Goal: Navigation & Orientation: Understand site structure

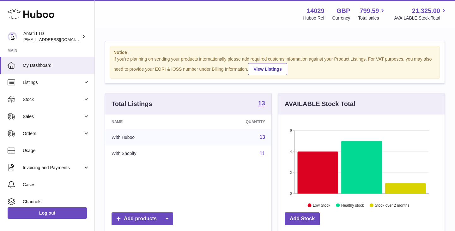
scroll to position [99, 166]
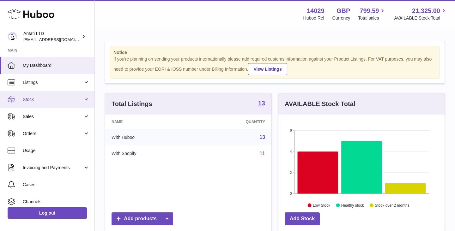
click at [66, 101] on span "Stock" at bounding box center [53, 100] width 60 height 6
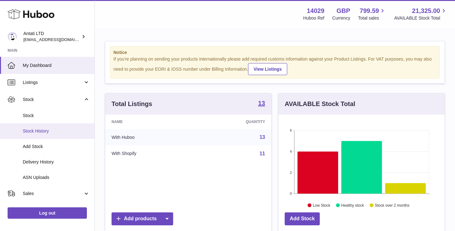
click at [33, 130] on span "Stock History" at bounding box center [56, 131] width 67 height 6
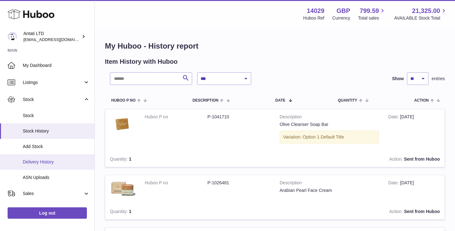
click at [36, 161] on span "Delivery History" at bounding box center [56, 162] width 67 height 6
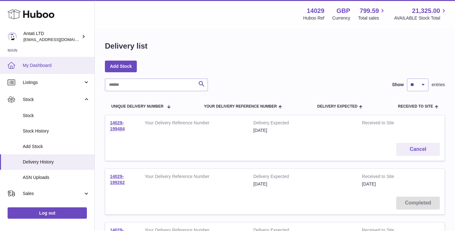
click at [46, 65] on span "My Dashboard" at bounding box center [56, 66] width 67 height 6
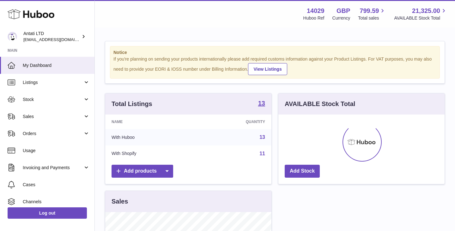
scroll to position [99, 166]
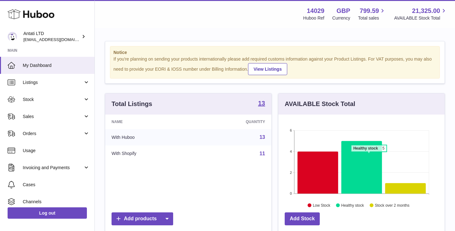
click at [369, 155] on icon at bounding box center [361, 167] width 41 height 53
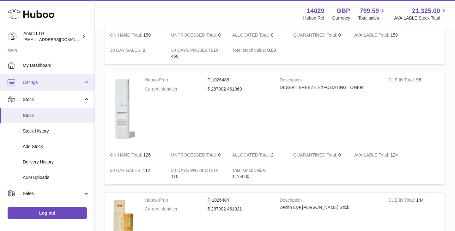
scroll to position [178, 0]
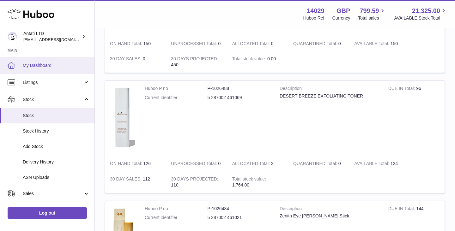
click at [52, 63] on span "My Dashboard" at bounding box center [56, 66] width 67 height 6
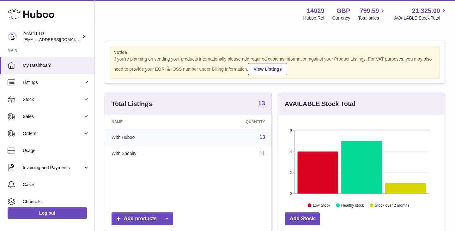
scroll to position [99, 166]
click at [319, 167] on icon at bounding box center [318, 173] width 41 height 42
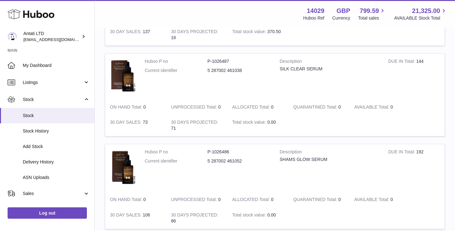
scroll to position [390, 0]
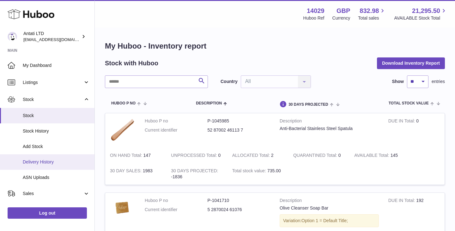
click at [41, 166] on link "Delivery History" at bounding box center [47, 162] width 94 height 15
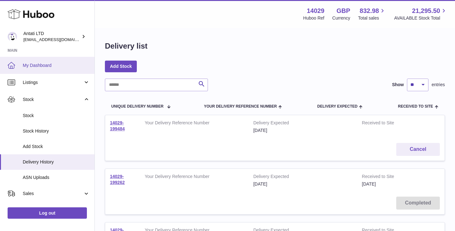
click at [34, 69] on link "My Dashboard" at bounding box center [47, 65] width 94 height 17
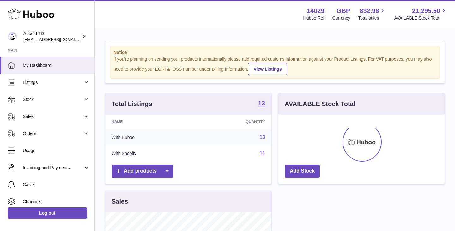
scroll to position [99, 166]
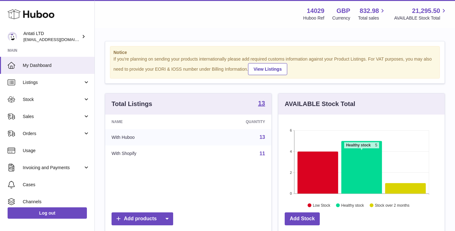
click at [361, 152] on icon at bounding box center [361, 167] width 41 height 53
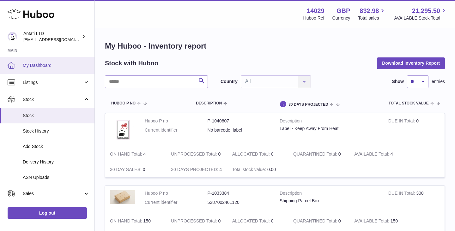
click at [32, 69] on link "My Dashboard" at bounding box center [47, 65] width 94 height 17
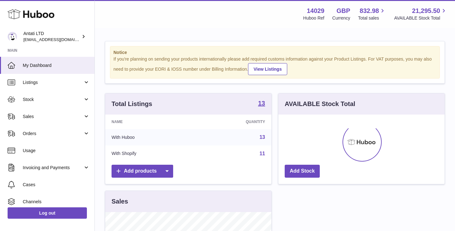
scroll to position [99, 166]
